Goal: Task Accomplishment & Management: Manage account settings

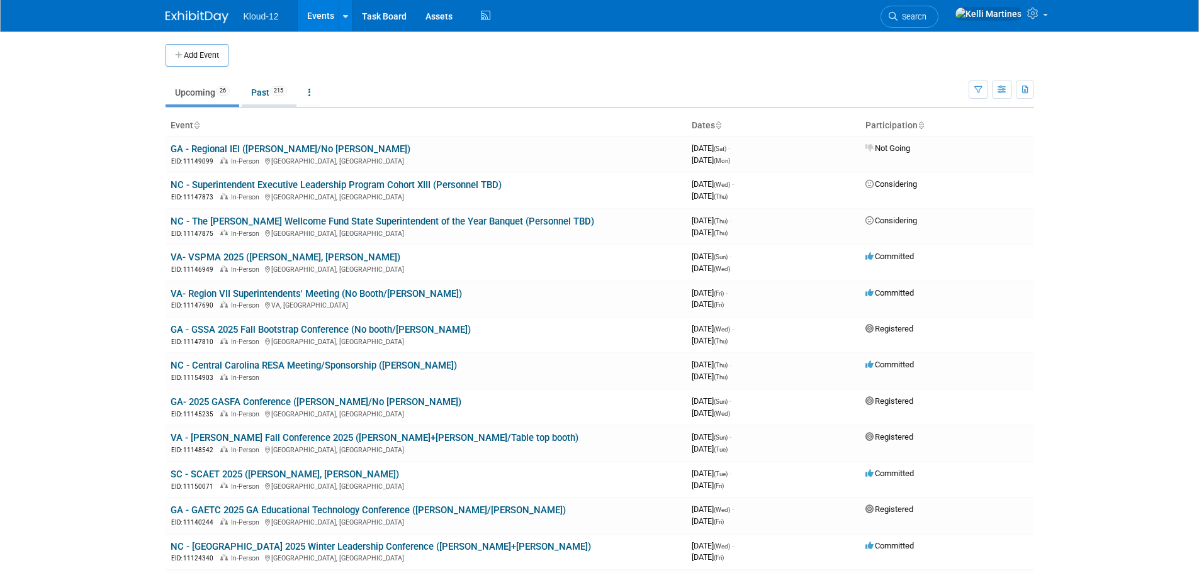
click at [270, 90] on link "Past 215" at bounding box center [269, 93] width 55 height 24
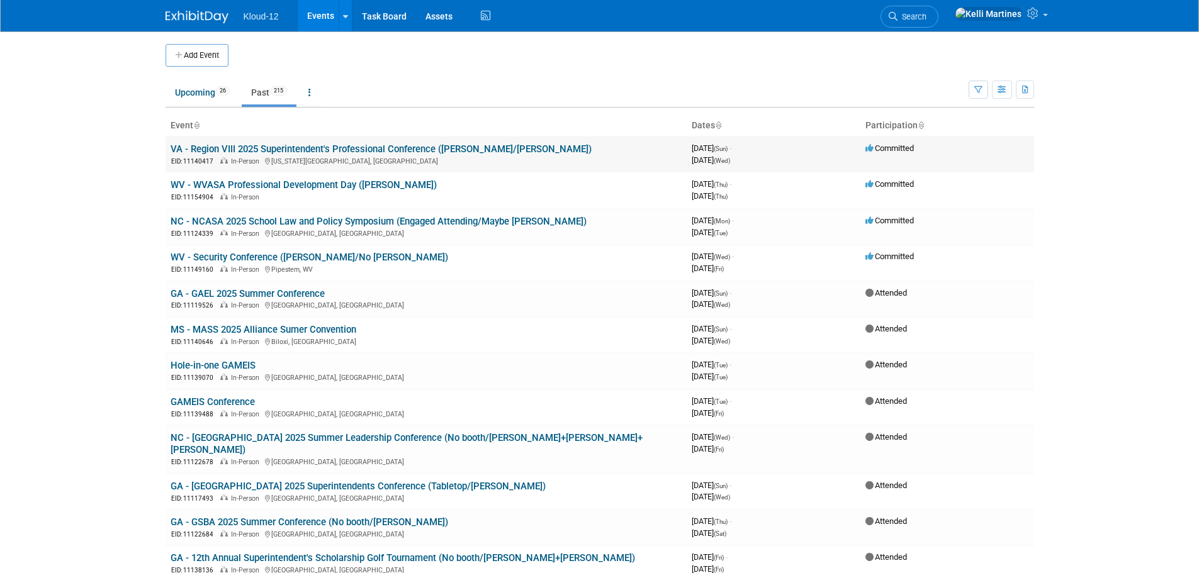
click at [301, 147] on link "VA - Region VIII 2025 Superintendent's Professional Conference ([PERSON_NAME]/[…" at bounding box center [381, 149] width 421 height 11
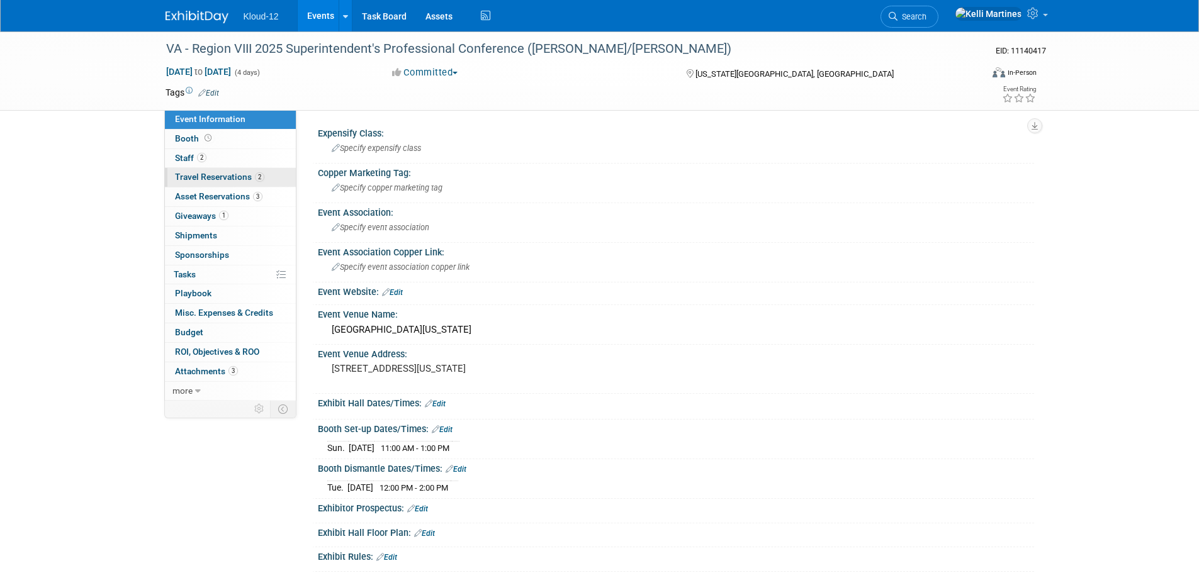
click at [203, 174] on span "Travel Reservations 2" at bounding box center [219, 177] width 89 height 10
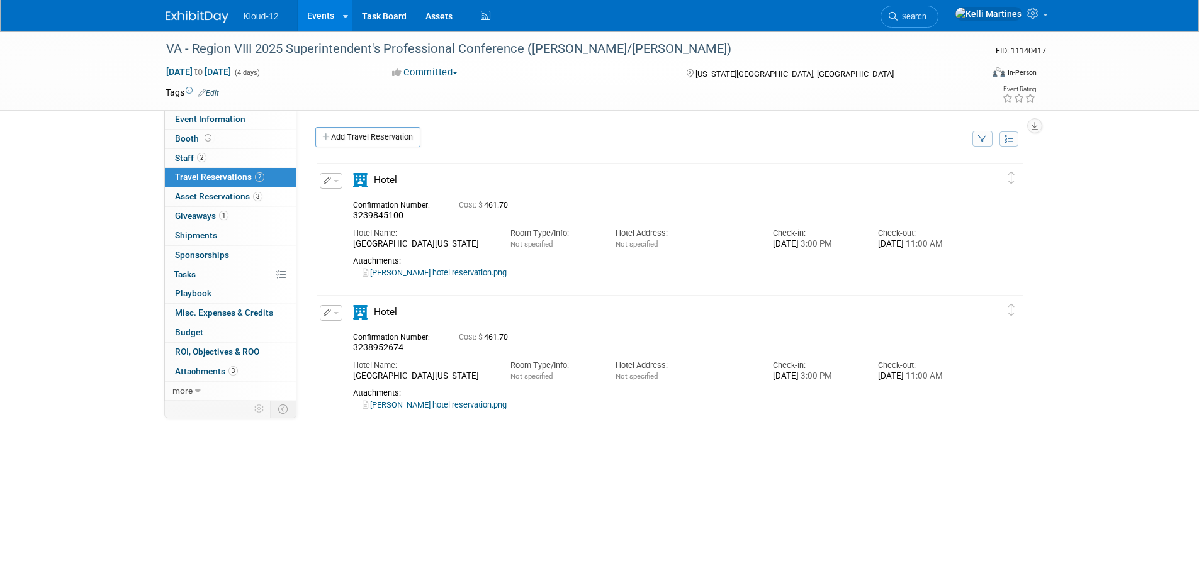
click at [416, 398] on div "Attachments:" at bounding box center [659, 393] width 612 height 10
click at [427, 410] on link "Brian hotel reservation.png" at bounding box center [435, 404] width 144 height 9
click at [413, 410] on link "Brian hotel reservation.png" at bounding box center [435, 404] width 144 height 9
